Goal: Find specific page/section: Find specific page/section

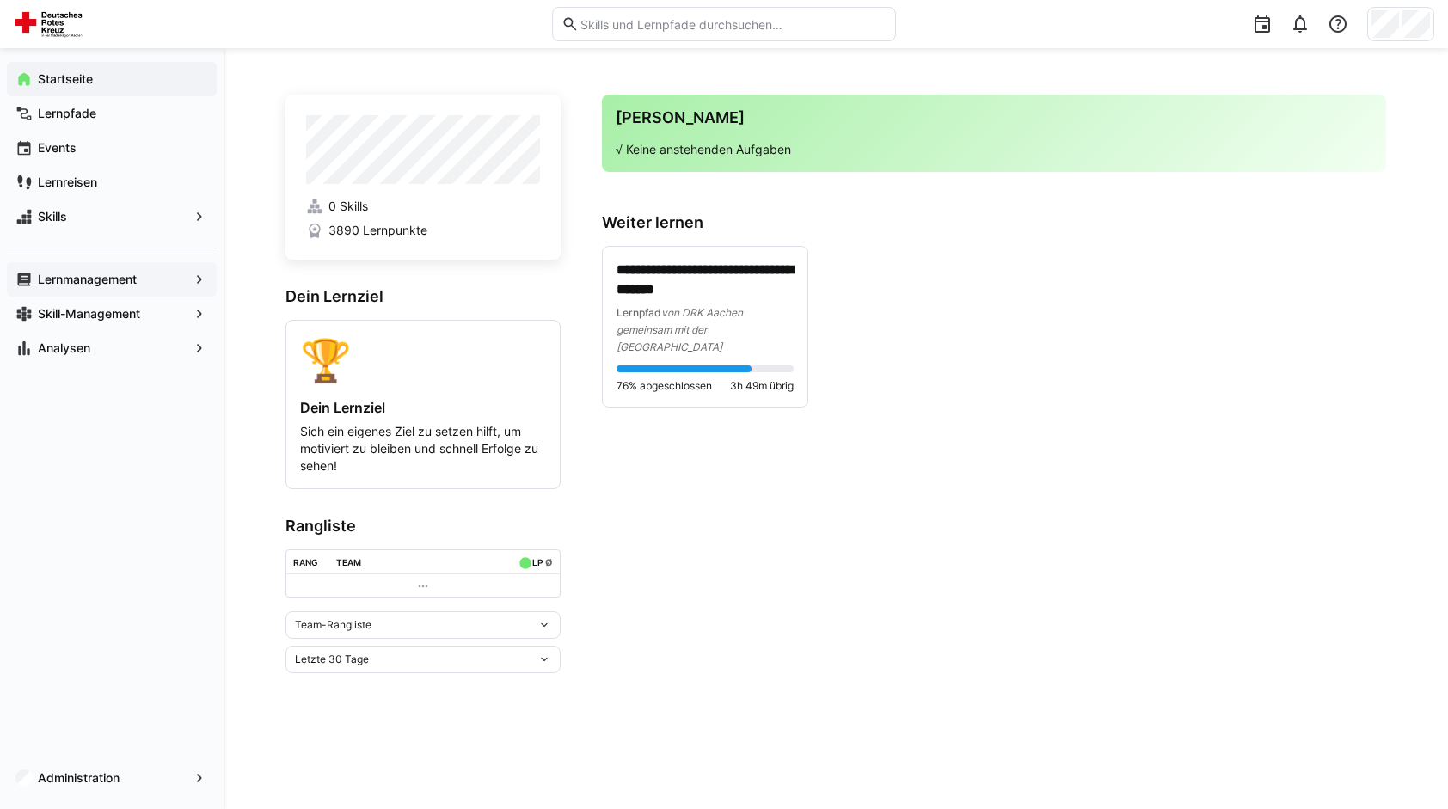
click at [136, 287] on span "Lernmanagement" at bounding box center [111, 279] width 153 height 17
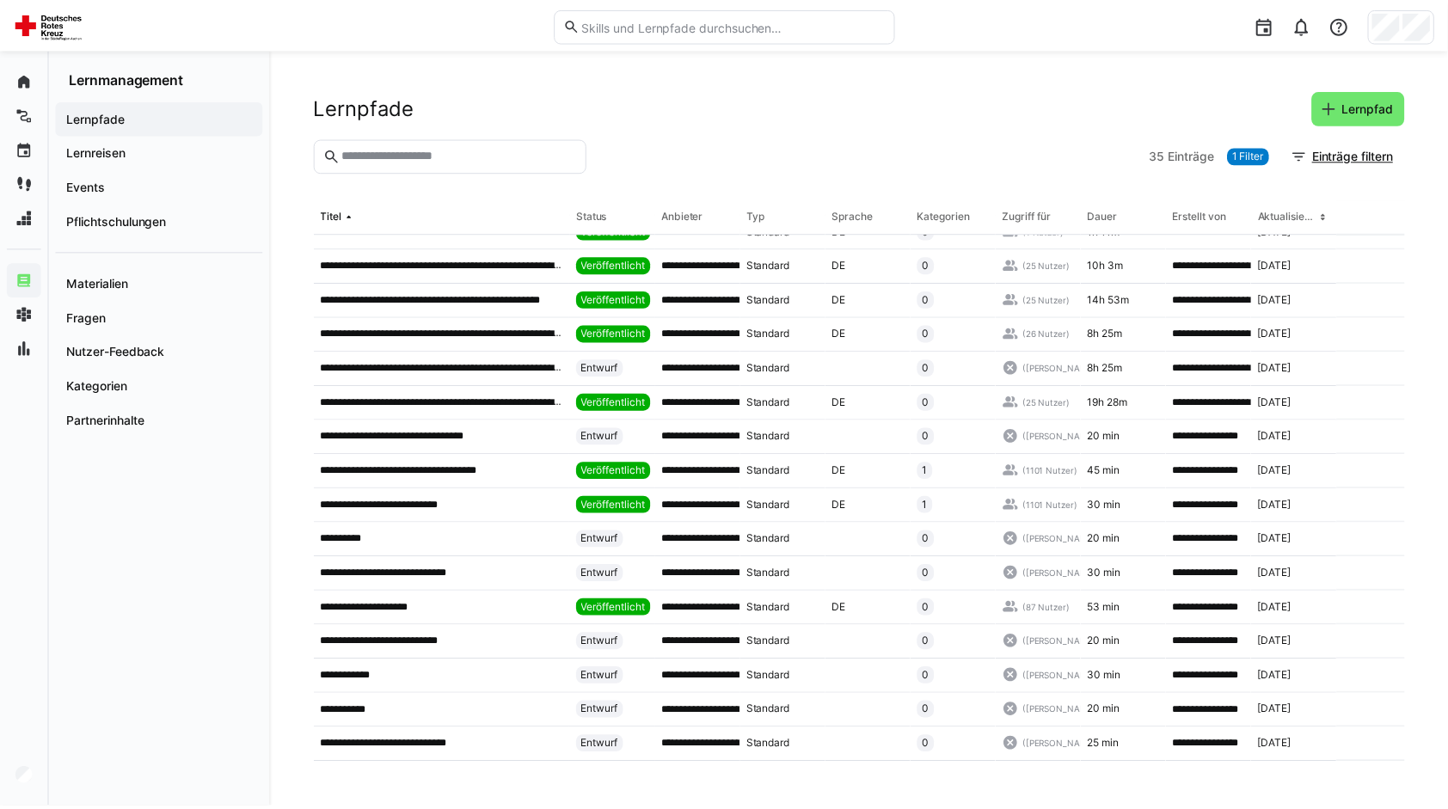
scroll to position [677, 0]
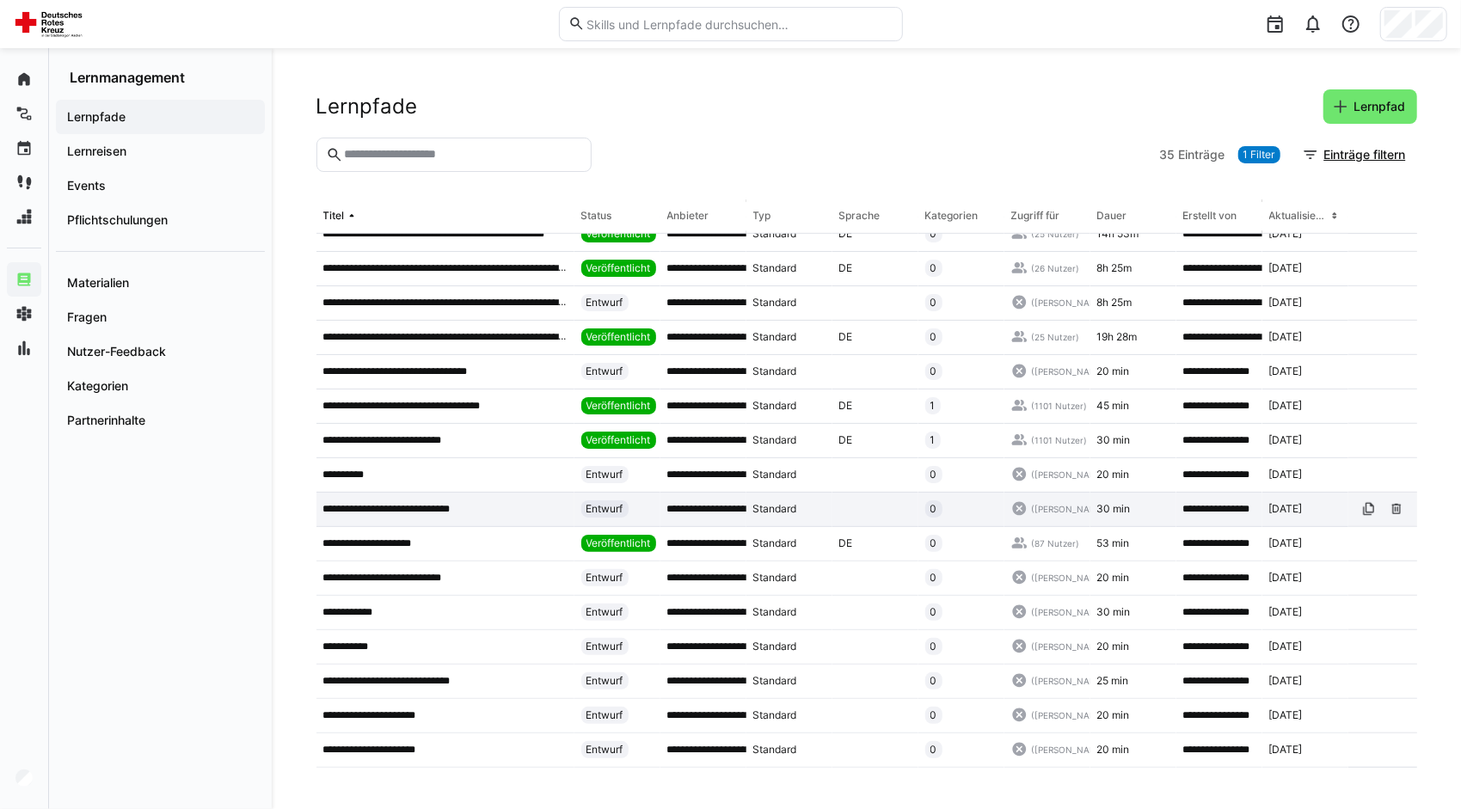
click at [437, 502] on p "**********" at bounding box center [402, 509] width 159 height 14
